Goal: Task Accomplishment & Management: Manage account settings

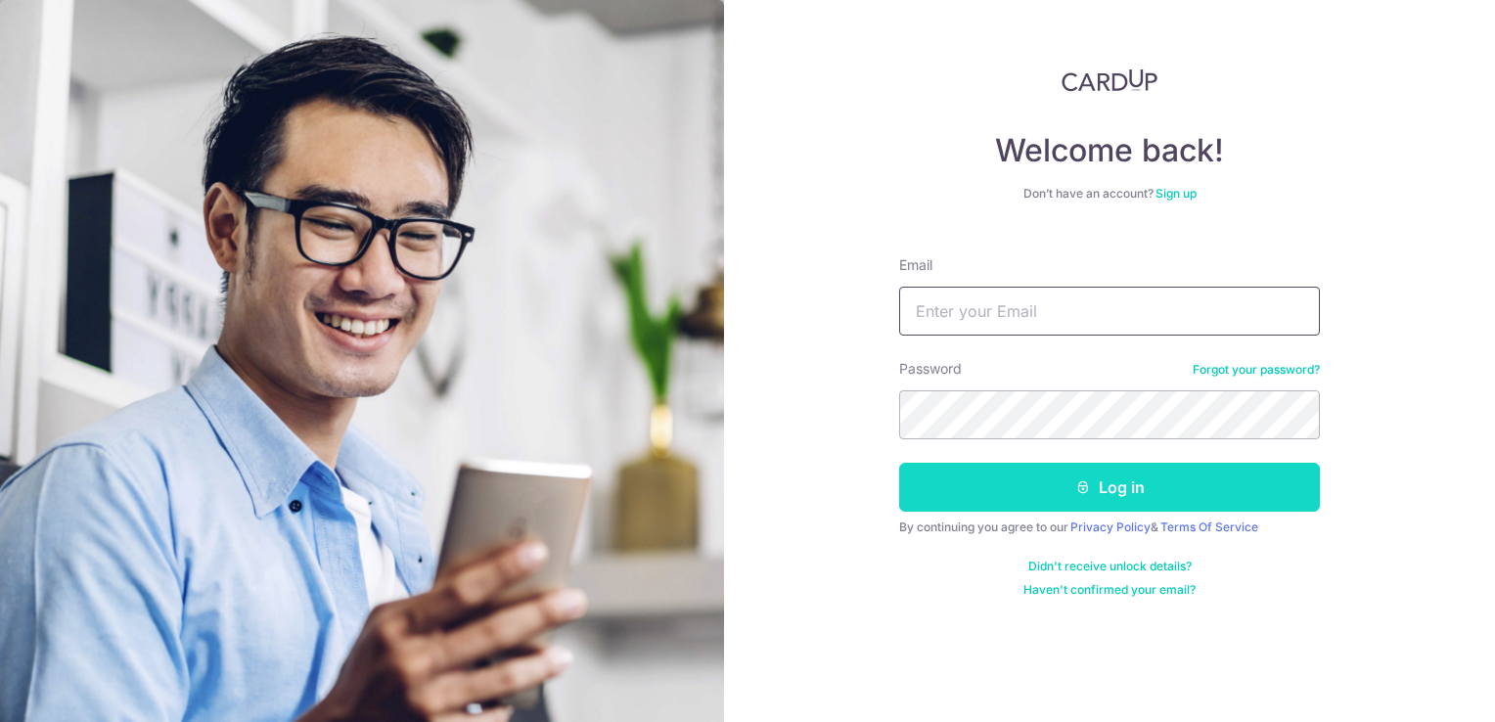
type input "[DOMAIN_NAME][EMAIL_ADDRESS][DOMAIN_NAME]"
click at [1094, 495] on button "Log in" at bounding box center [1109, 487] width 421 height 49
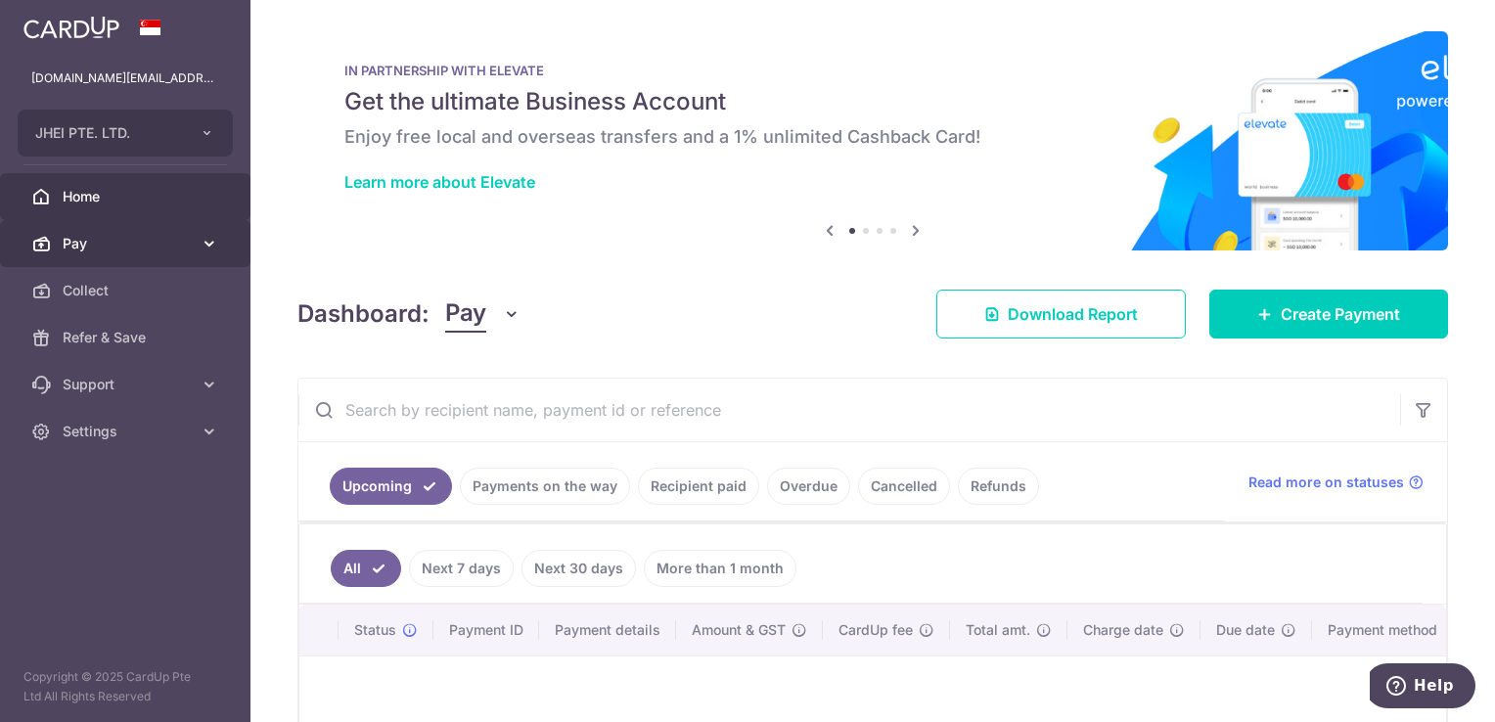
click at [207, 246] on icon at bounding box center [210, 244] width 20 height 20
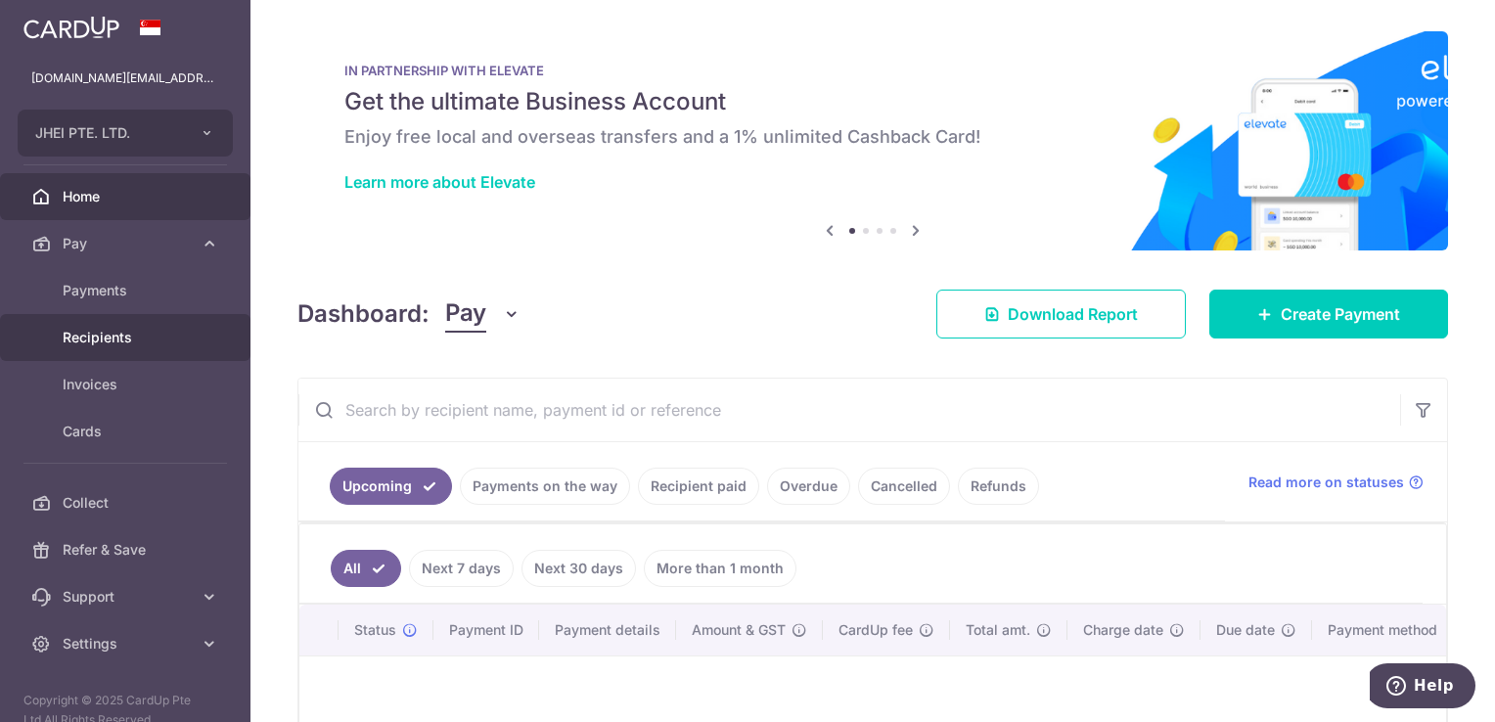
click at [185, 340] on span "Recipients" at bounding box center [127, 338] width 129 height 20
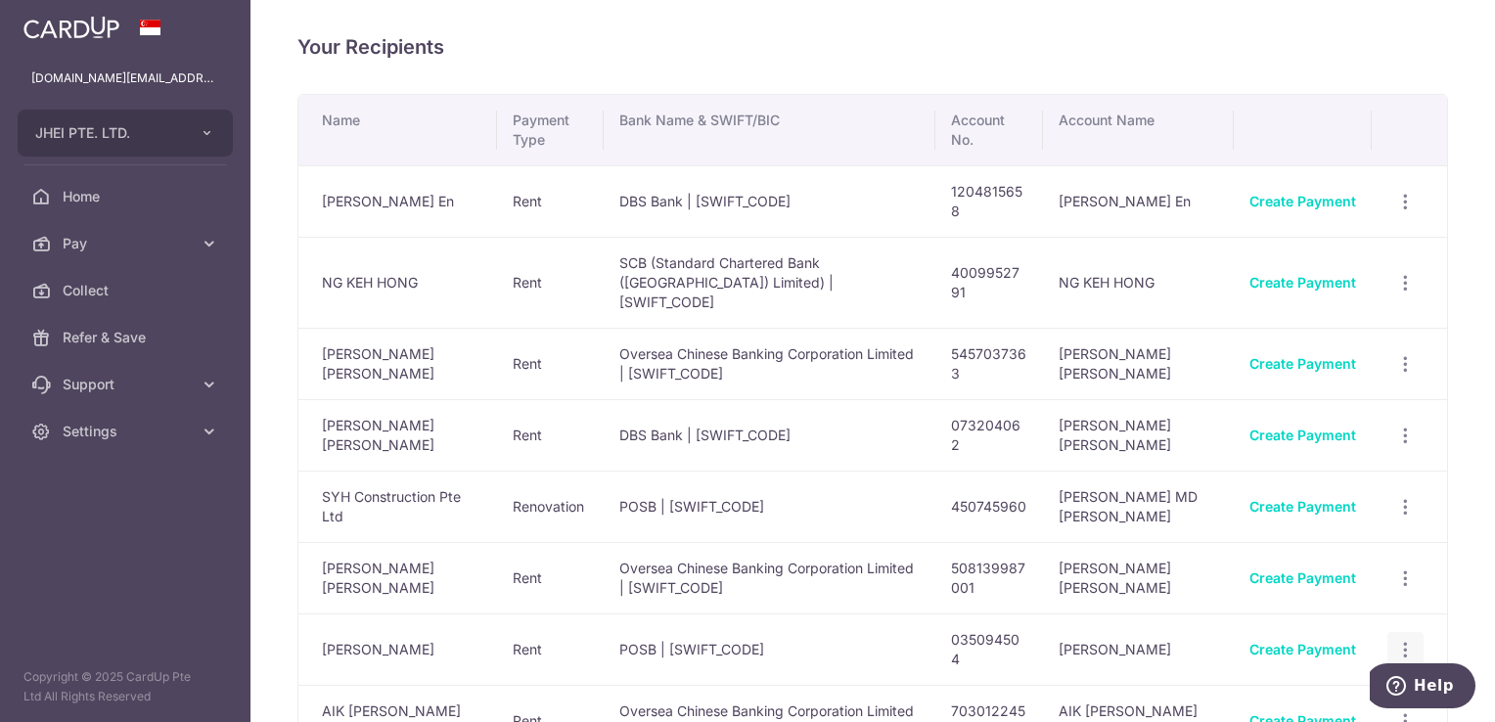
click at [1398, 640] on icon "button" at bounding box center [1405, 650] width 21 height 21
click at [1298, 692] on span "View/Edit" at bounding box center [1340, 703] width 133 height 23
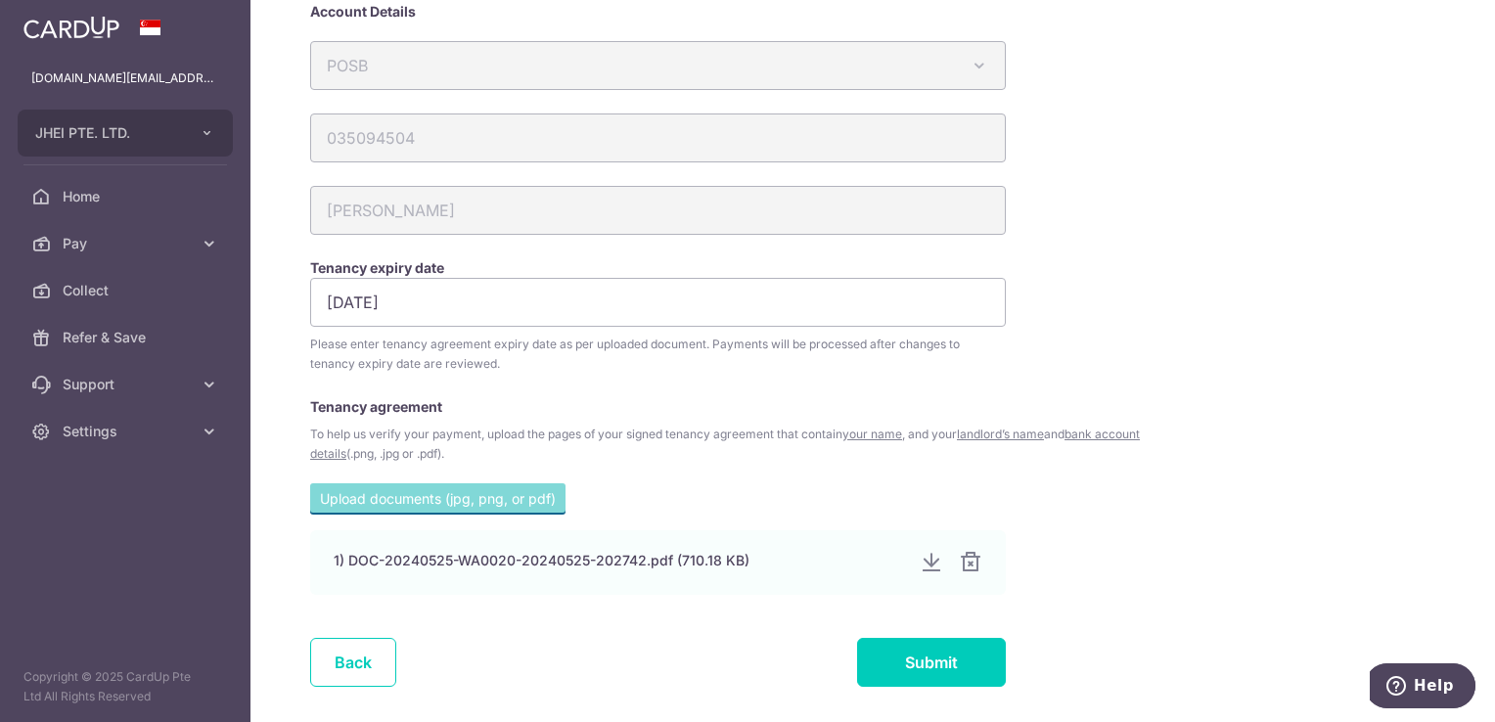
scroll to position [202, 0]
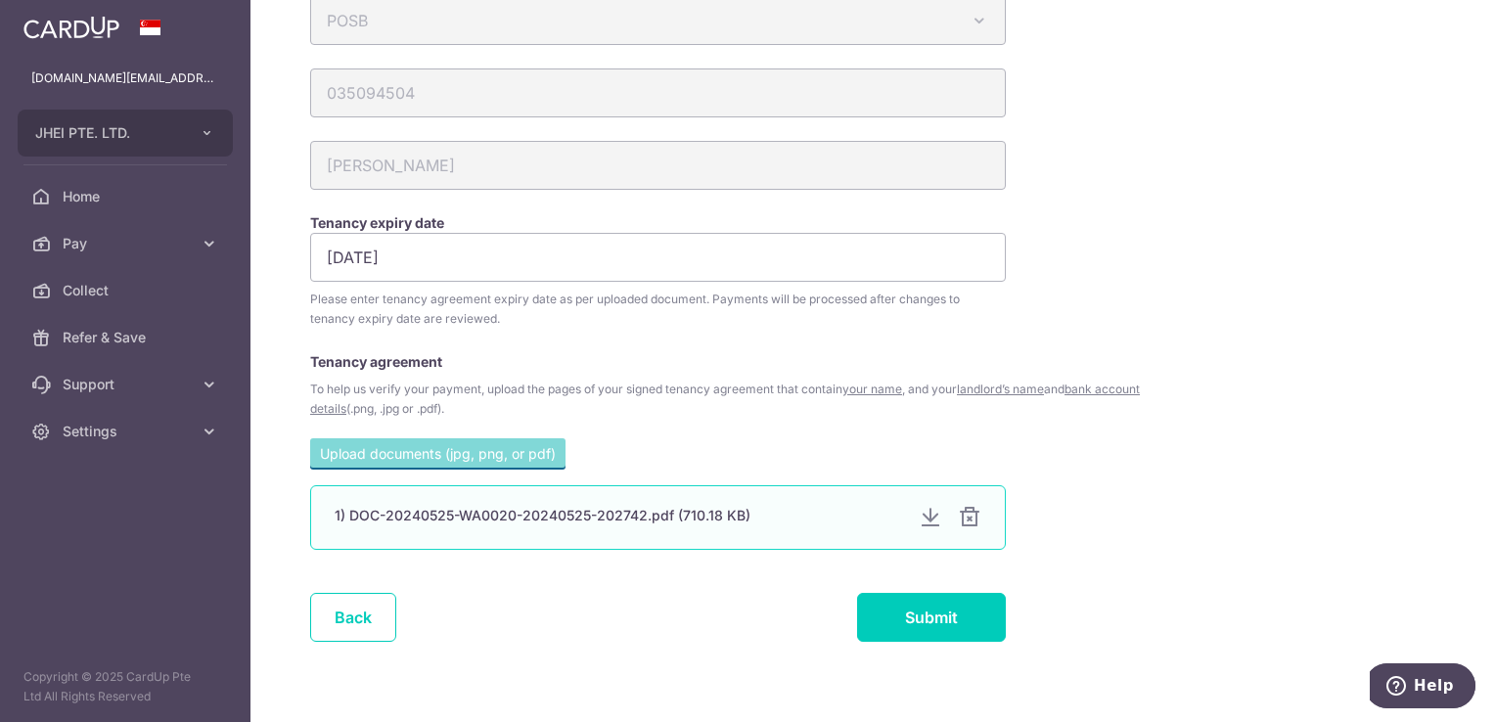
click at [646, 517] on div "1) DOC-20240525-WA0020-20240525-202742.pdf (710.18 KB)" at bounding box center [619, 516] width 568 height 20
click at [934, 518] on div at bounding box center [930, 517] width 23 height 23
